Goal: Transaction & Acquisition: Download file/media

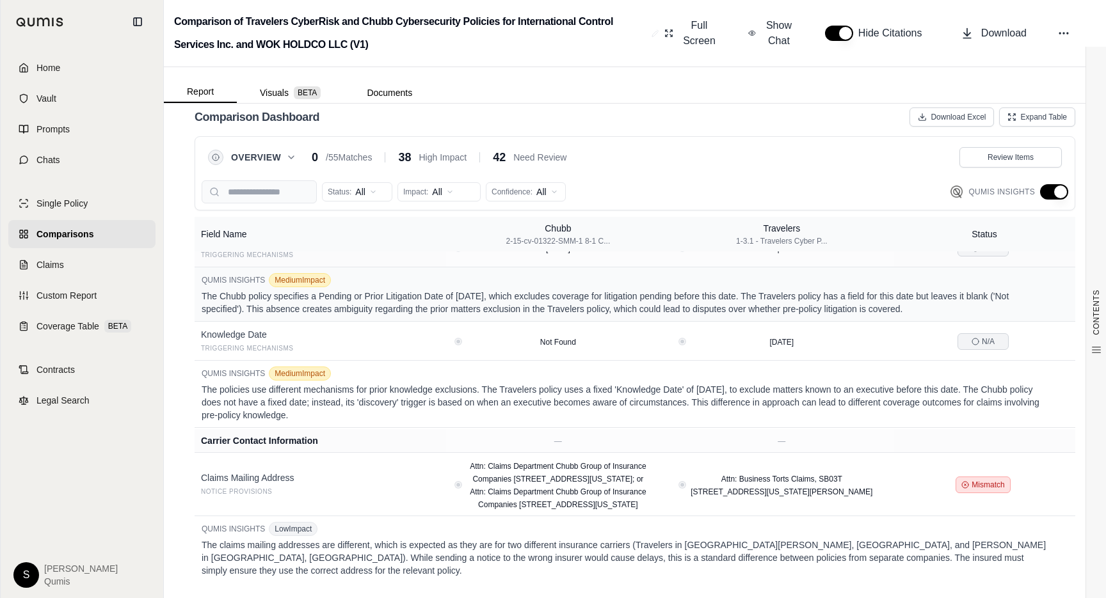
scroll to position [1291, 0]
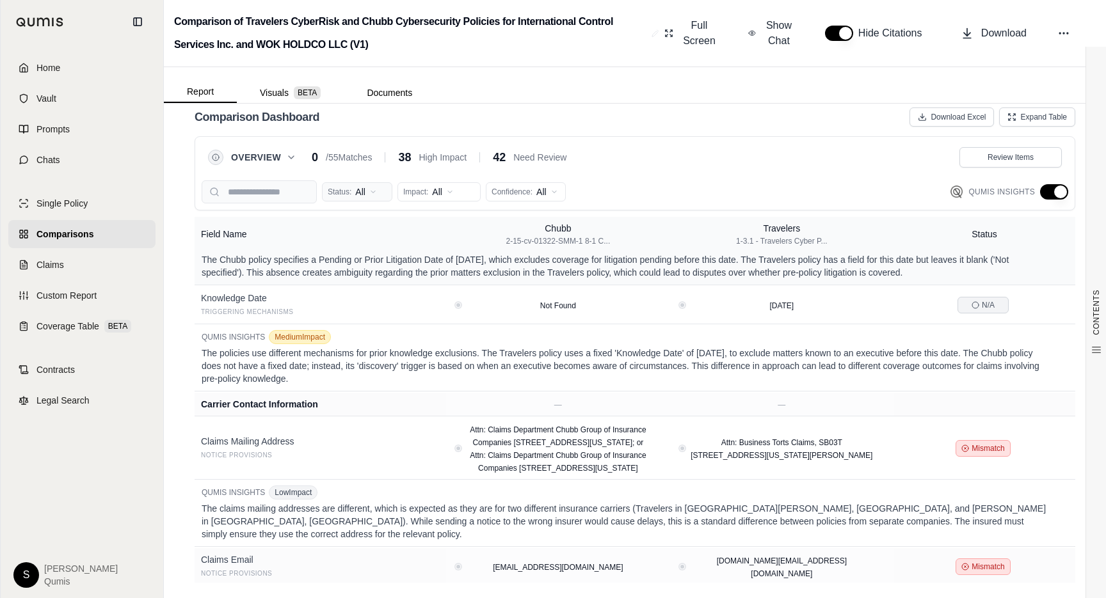
click at [366, 191] on html "Home Vault Prompts Chats Single Policy Comparisons Claims Custom Report Coverag…" at bounding box center [553, 299] width 1106 height 598
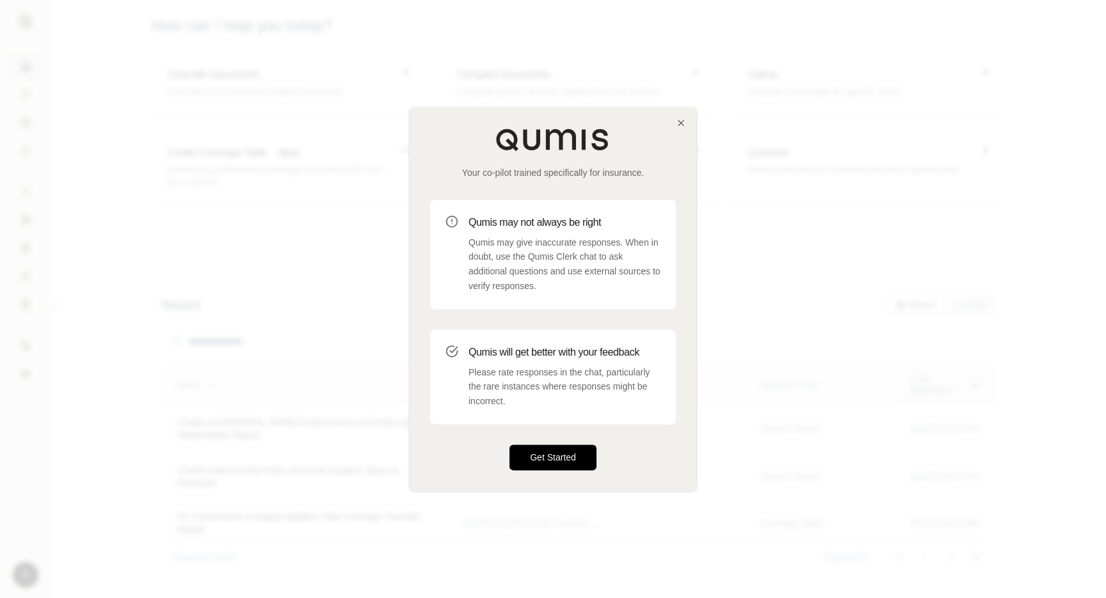
click at [546, 462] on button "Get Started" at bounding box center [552, 458] width 87 height 26
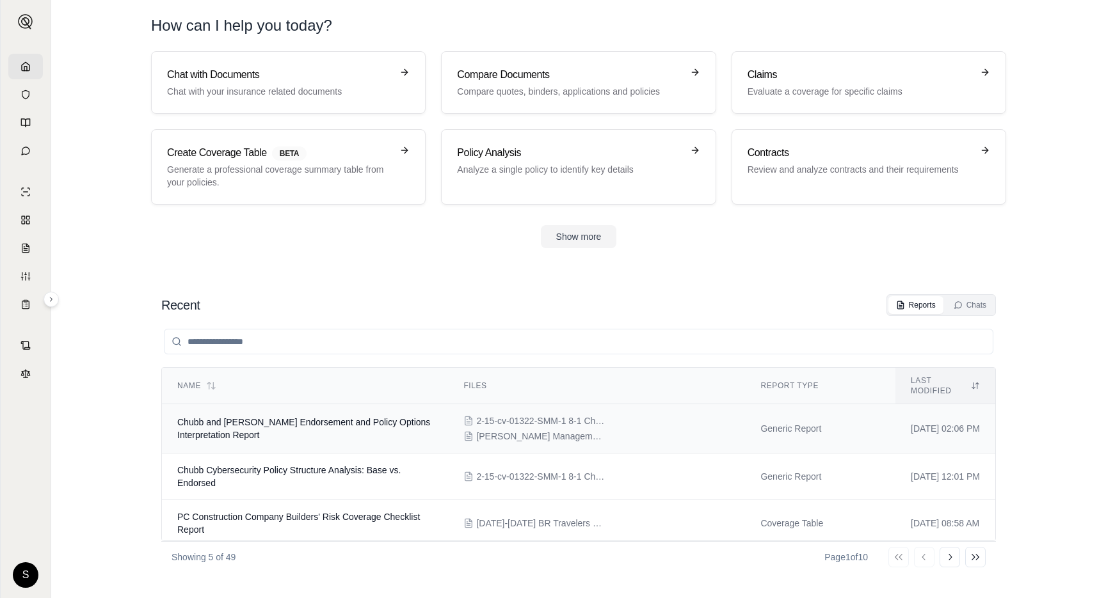
click at [383, 427] on td "Chubb and Beazley Endorsement and Policy Options Interpretation Report" at bounding box center [305, 428] width 286 height 49
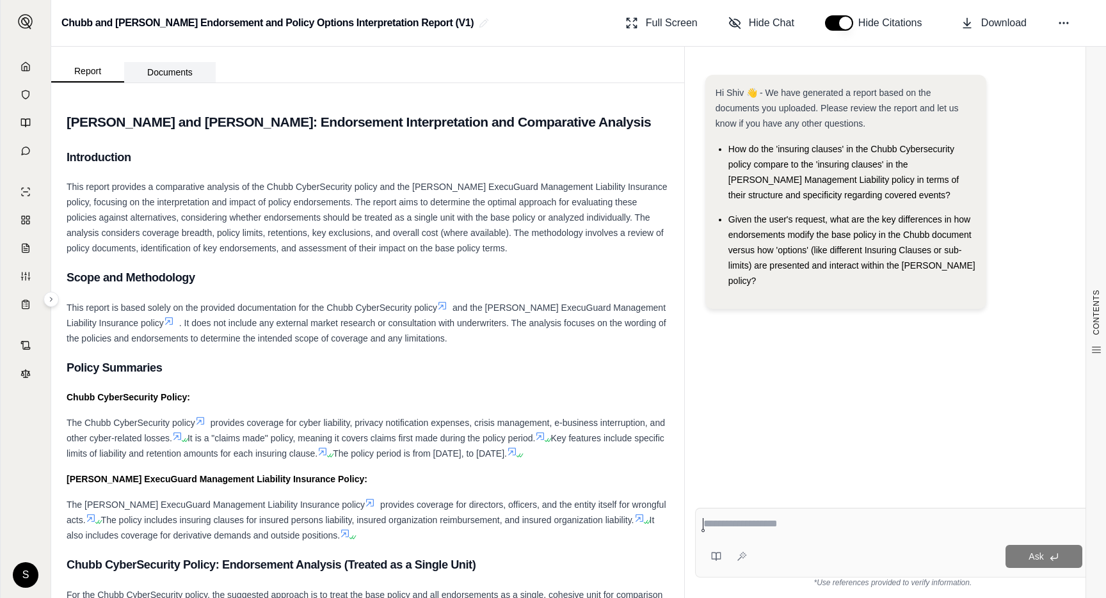
click at [157, 72] on button "Documents" at bounding box center [170, 72] width 92 height 20
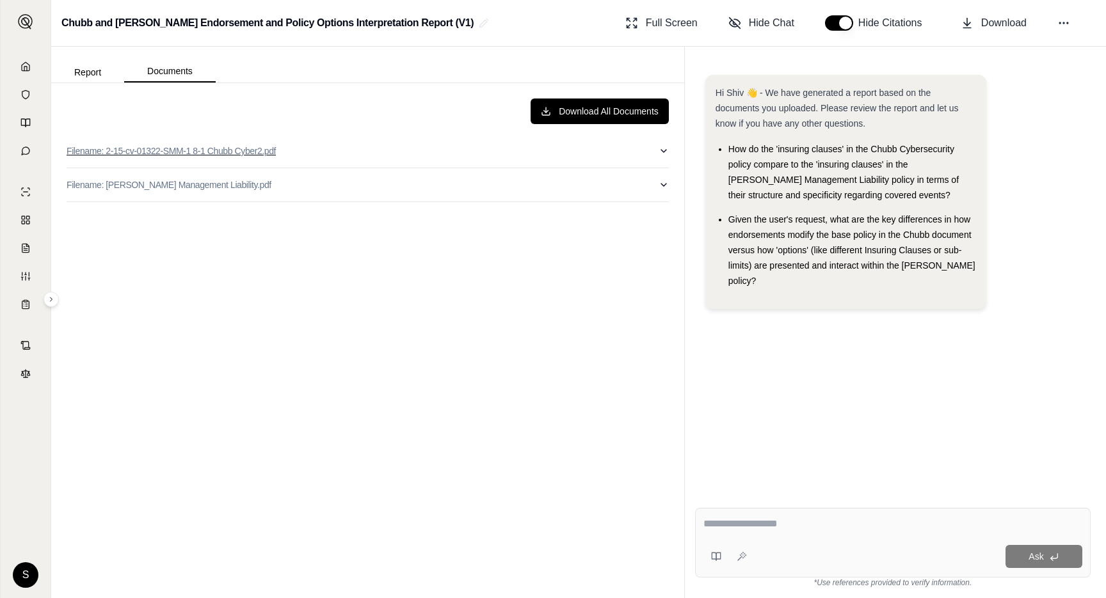
click at [324, 140] on button "Filename: 2-15-cv-01322-SMM-1 8-1 Chubb Cyber2.pdf" at bounding box center [368, 150] width 602 height 33
click at [342, 157] on button "Filename: 2-15-cv-01322-SMM-1 8-1 Chubb Cyber2.pdf" at bounding box center [368, 150] width 602 height 33
click at [338, 165] on button "Filename: 2-15-cv-01322-SMM-1 8-1 Chubb Cyber2.pdf" at bounding box center [368, 150] width 602 height 33
click at [338, 157] on button "Filename: 2-15-cv-01322-SMM-1 8-1 Chubb Cyber2.pdf" at bounding box center [368, 150] width 602 height 33
click at [331, 193] on button "Filename: Beazley Management Liability.pdf" at bounding box center [368, 184] width 602 height 33
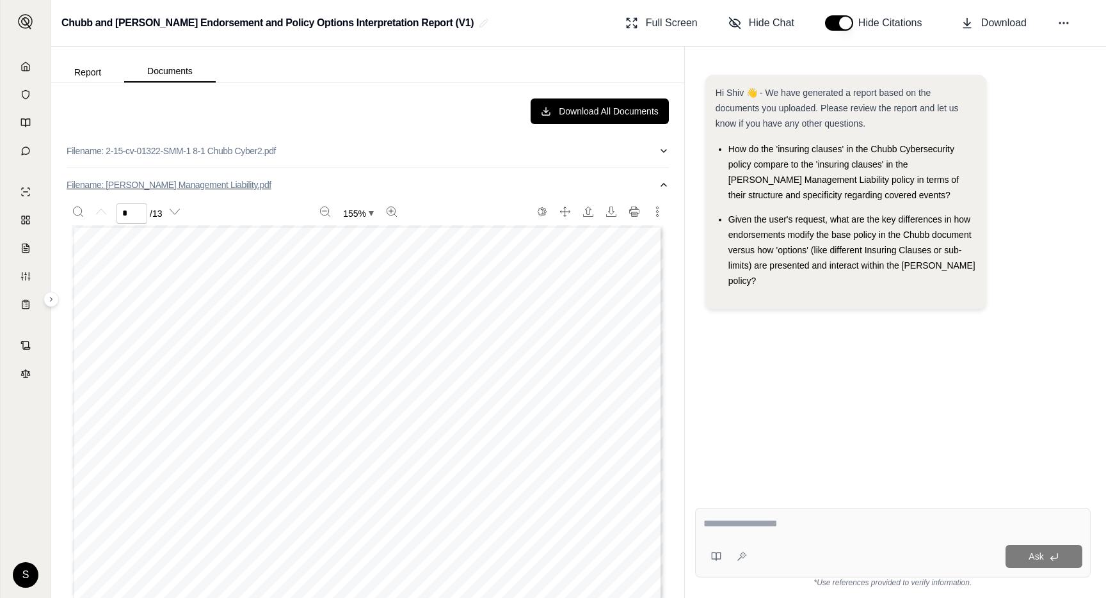
click at [331, 192] on button "Filename: Beazley Management Liability.pdf" at bounding box center [368, 184] width 602 height 33
click at [446, 184] on button "Filename: Beazley Management Liability.pdf" at bounding box center [368, 184] width 602 height 33
type input "*"
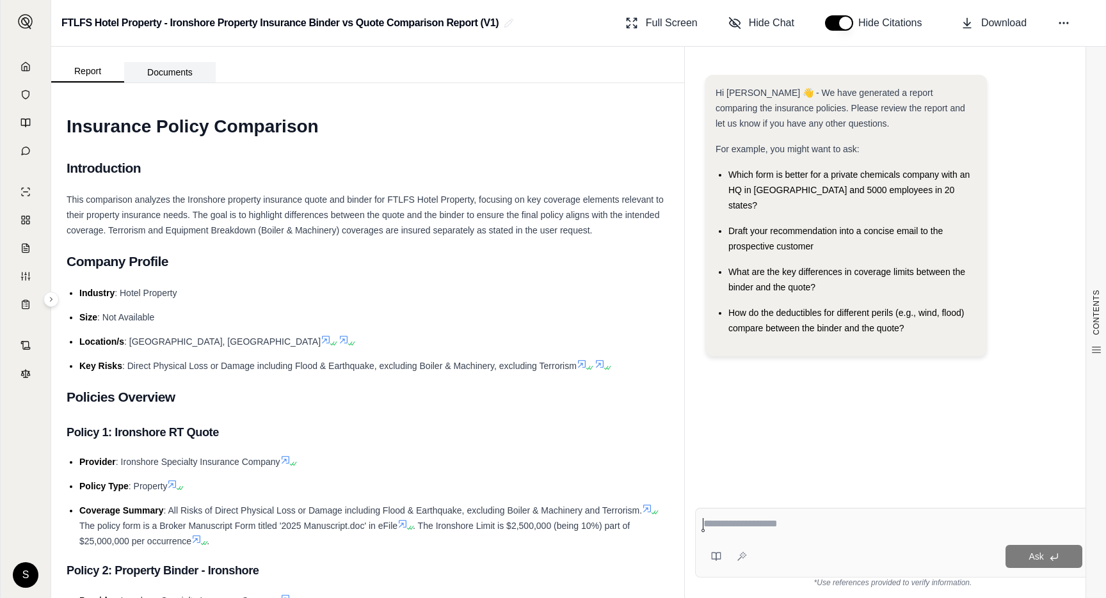
click at [185, 74] on button "Documents" at bounding box center [170, 72] width 92 height 20
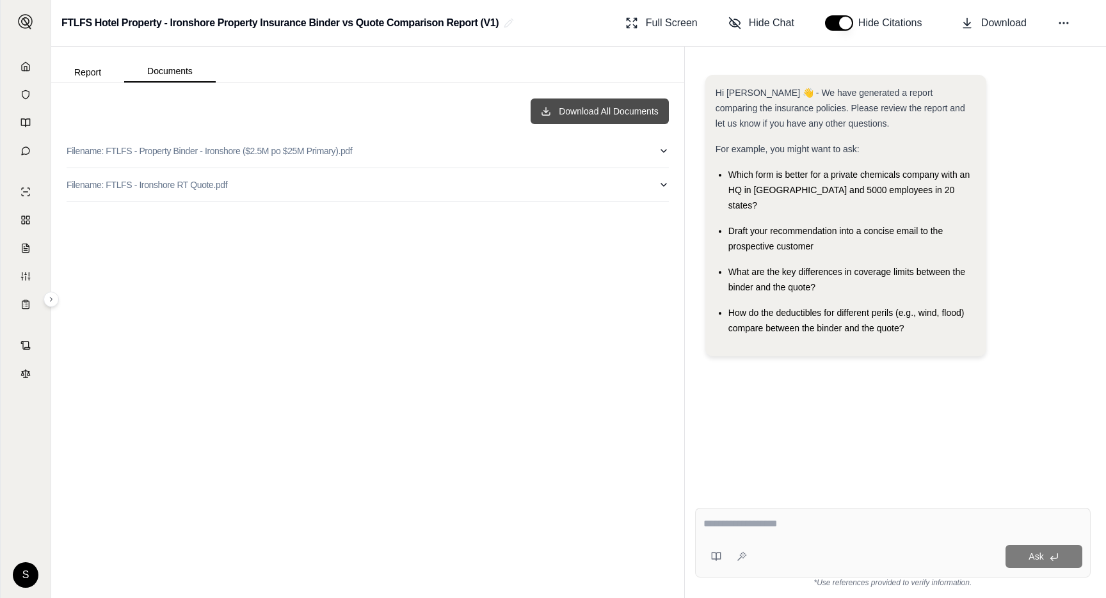
click at [621, 119] on button "Download All Documents" at bounding box center [599, 112] width 138 height 26
